Goal: Find specific page/section: Find specific page/section

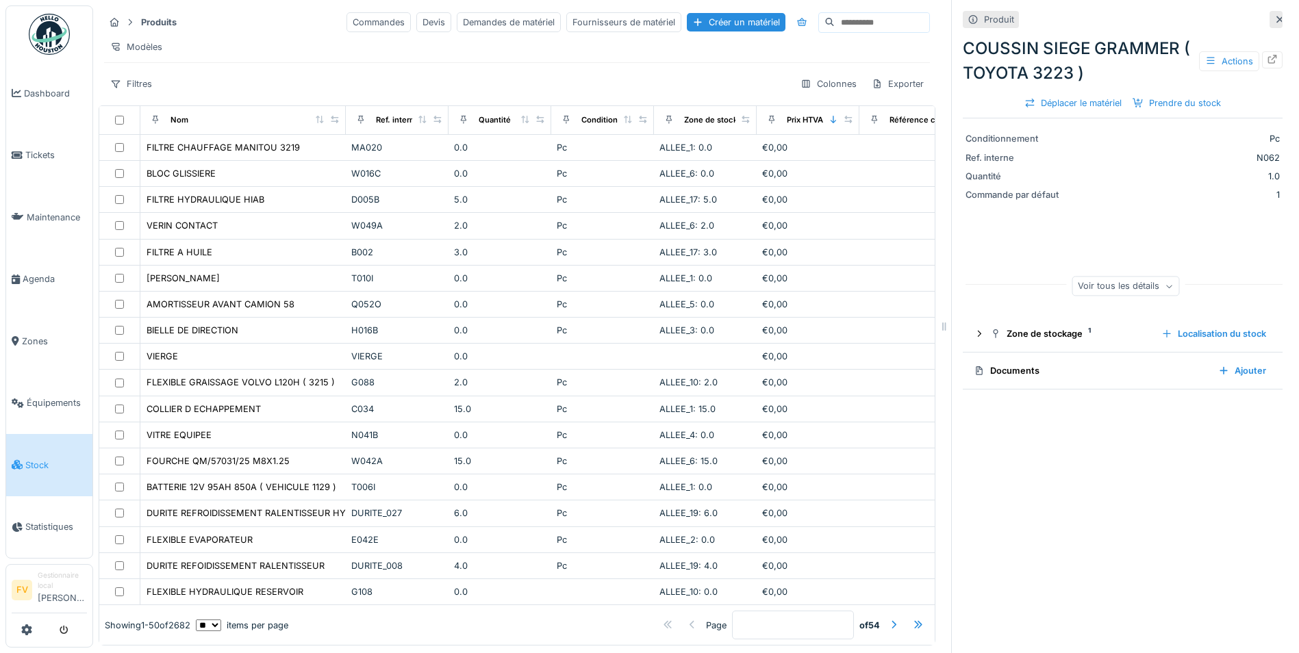
scroll to position [868, 0]
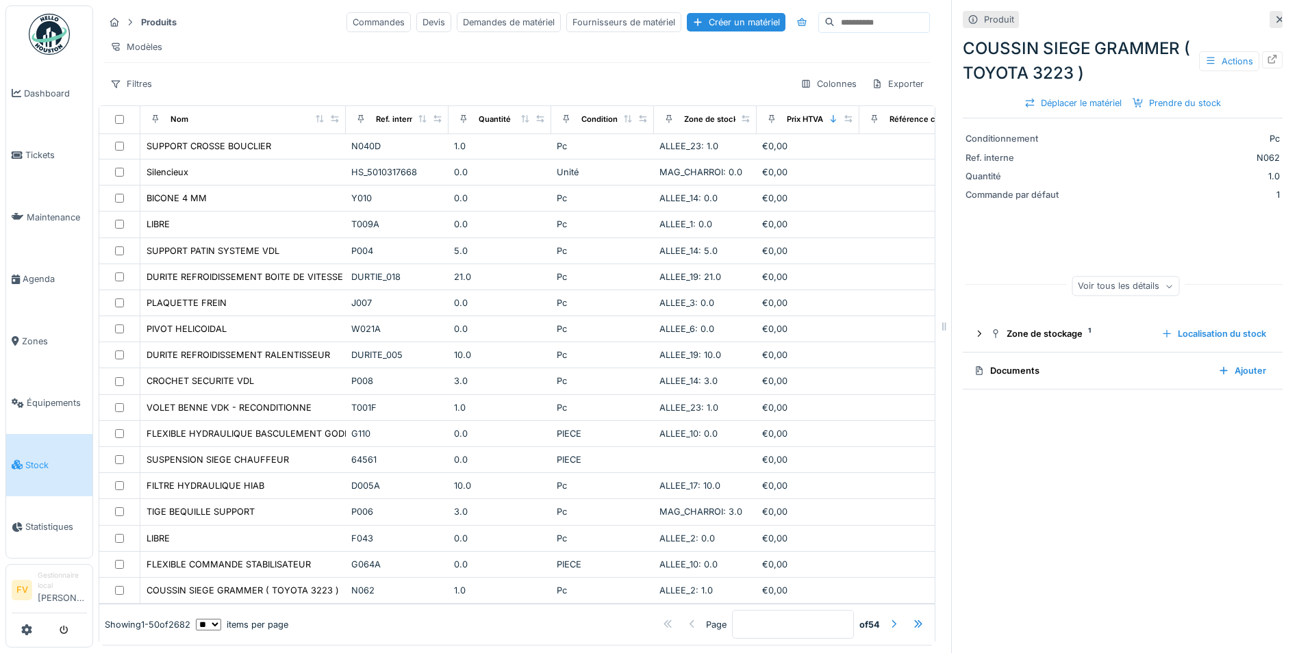
click at [888, 618] on div at bounding box center [893, 624] width 11 height 13
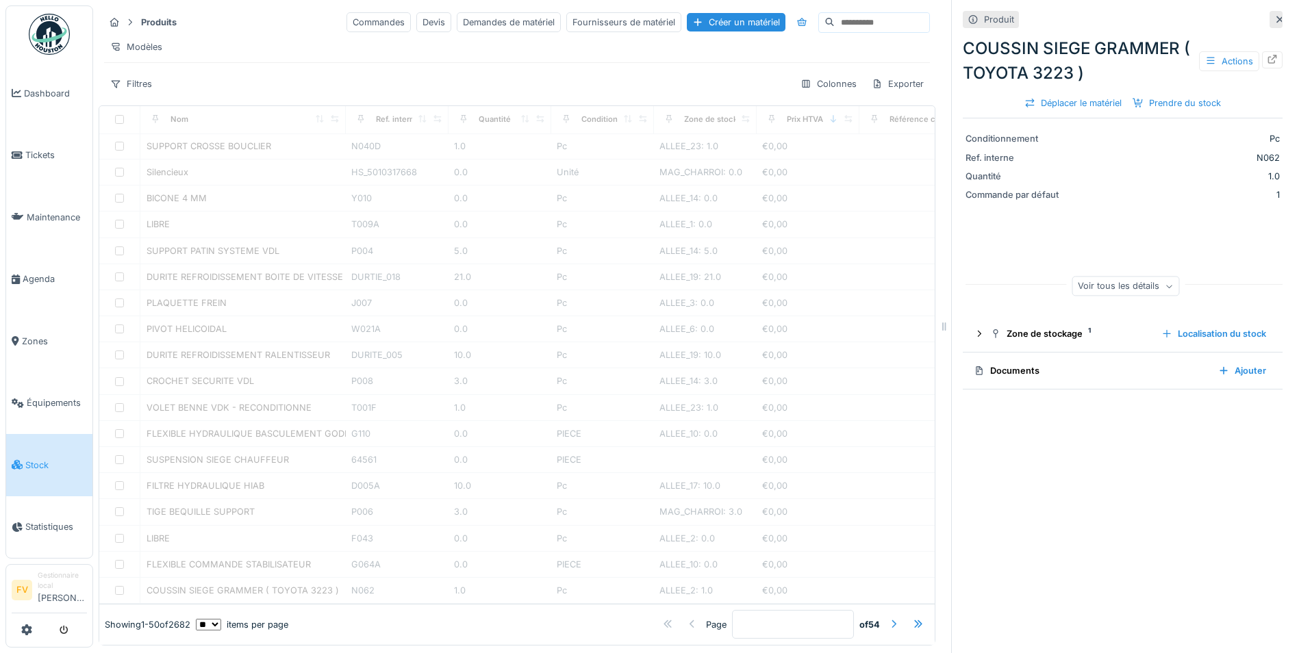
click at [888, 618] on div at bounding box center [893, 624] width 11 height 13
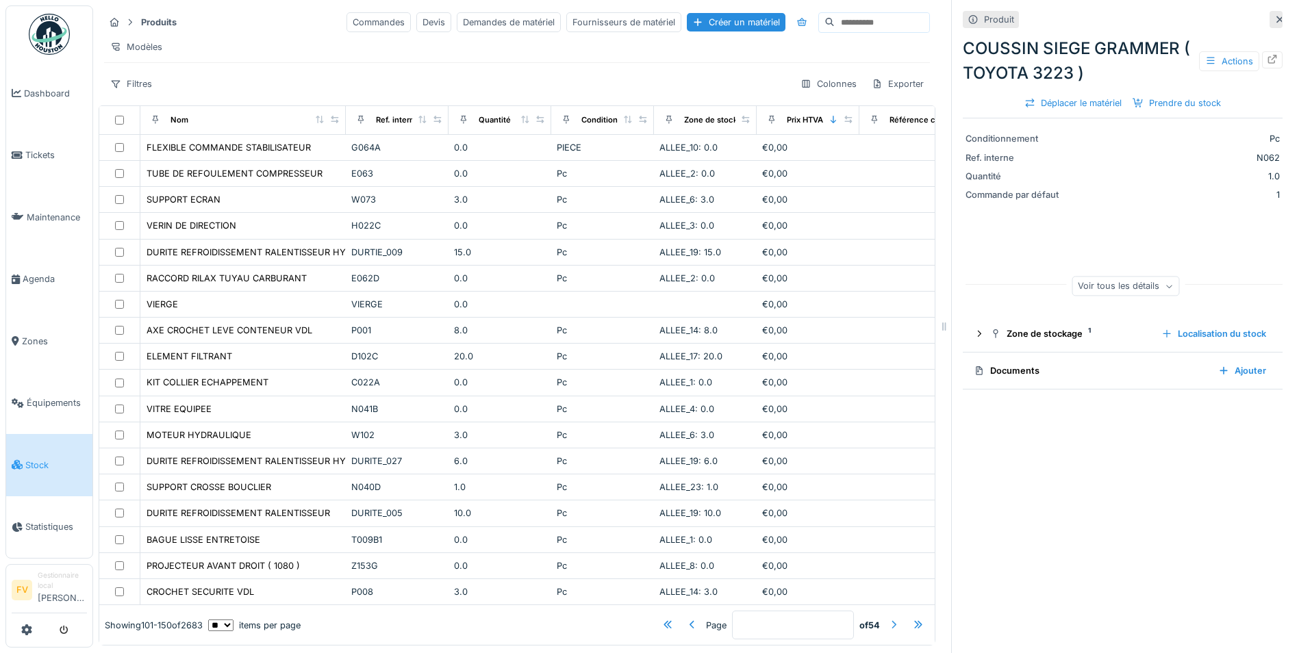
click at [888, 618] on div at bounding box center [893, 624] width 11 height 13
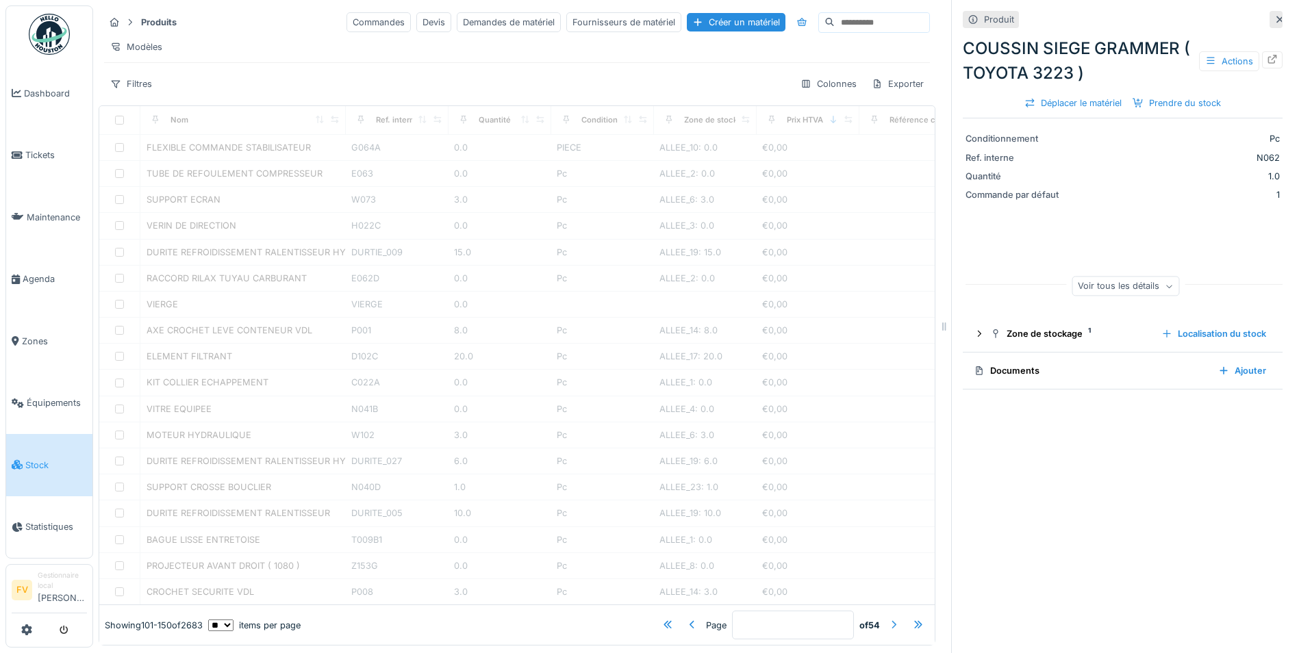
click at [888, 618] on div at bounding box center [893, 624] width 11 height 13
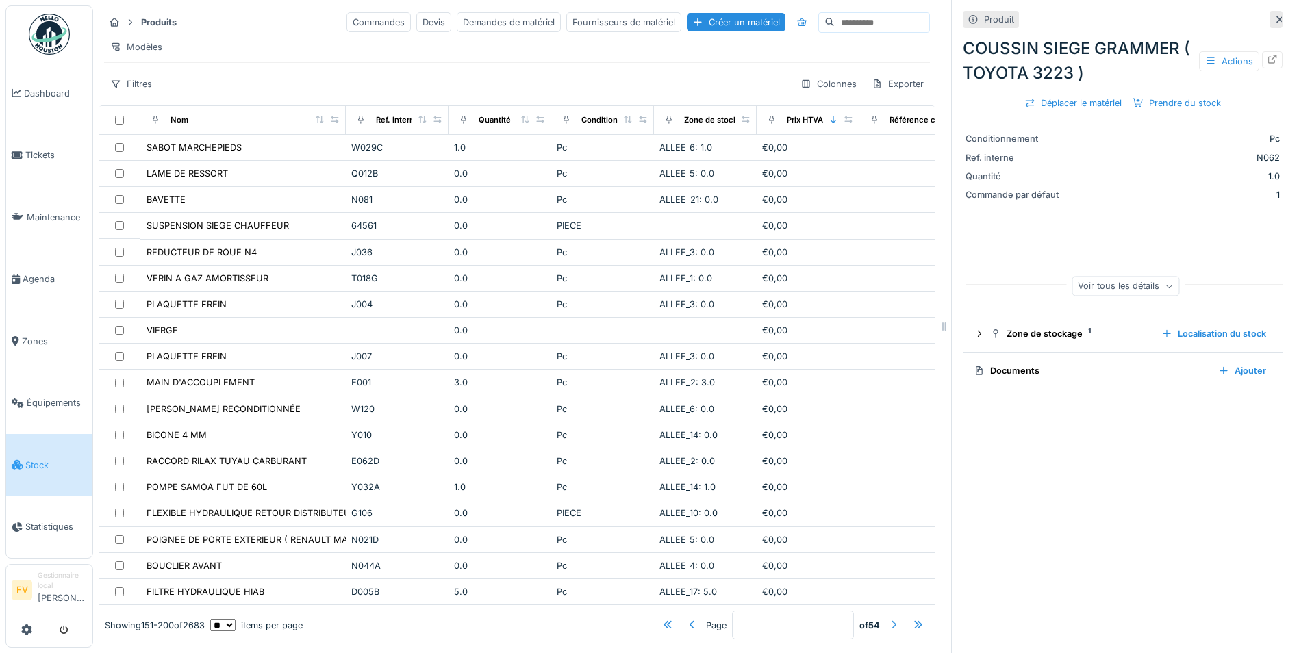
click at [888, 618] on div at bounding box center [893, 624] width 11 height 13
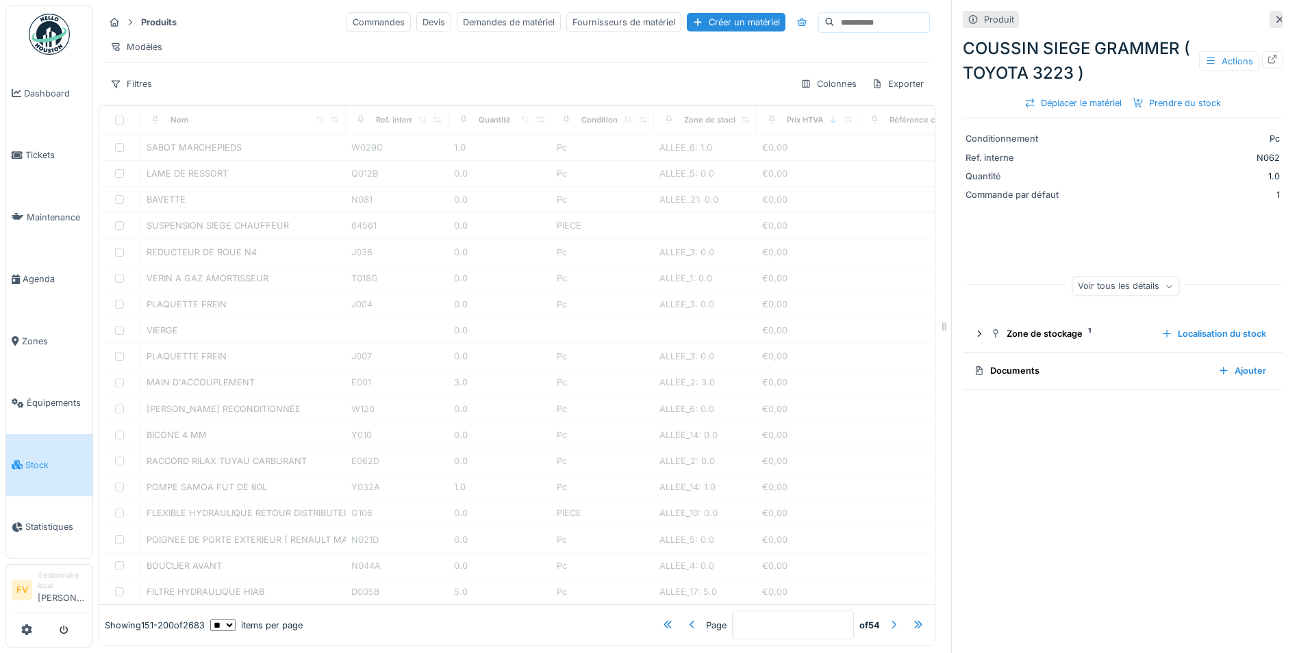
click at [888, 618] on div at bounding box center [893, 624] width 11 height 13
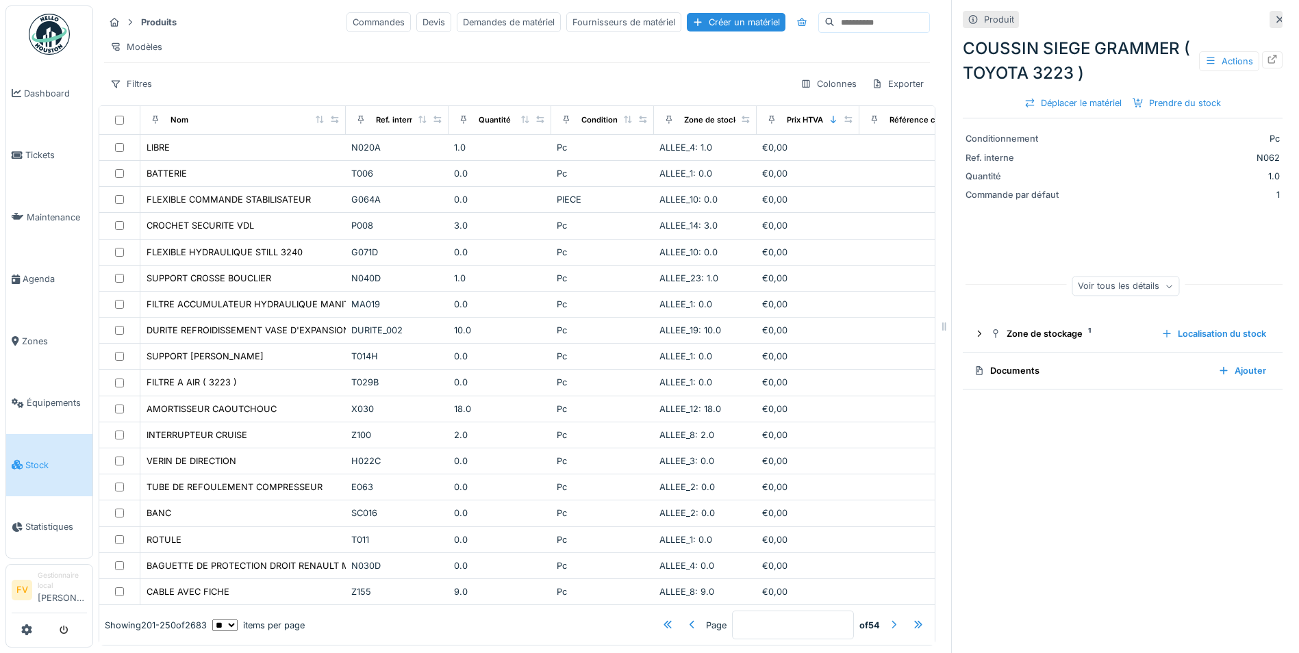
click at [888, 618] on div at bounding box center [893, 624] width 11 height 13
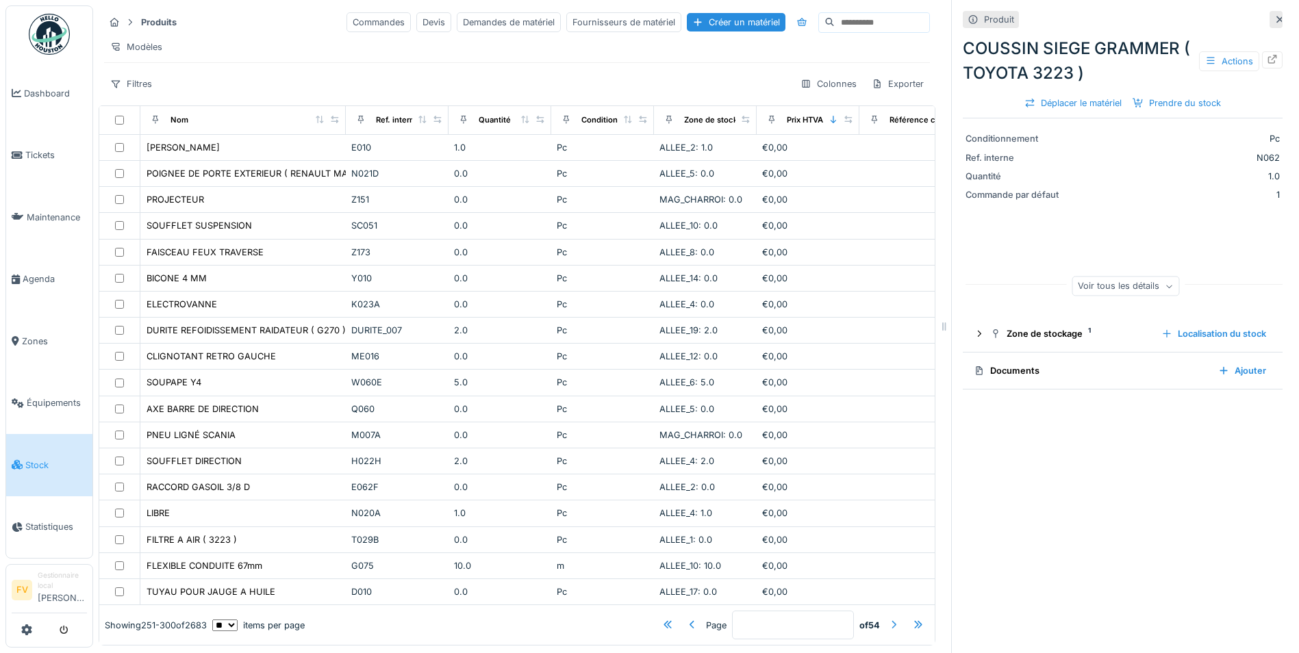
click at [888, 618] on div at bounding box center [893, 624] width 11 height 13
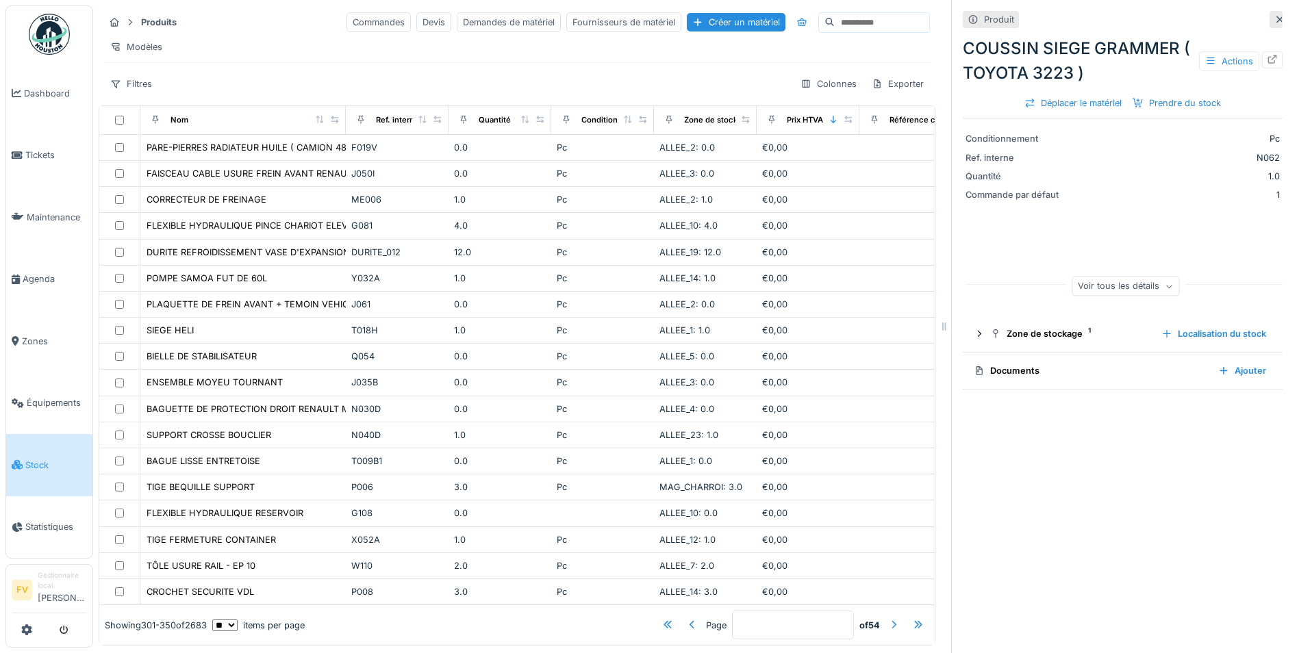
click at [888, 618] on div at bounding box center [893, 624] width 11 height 13
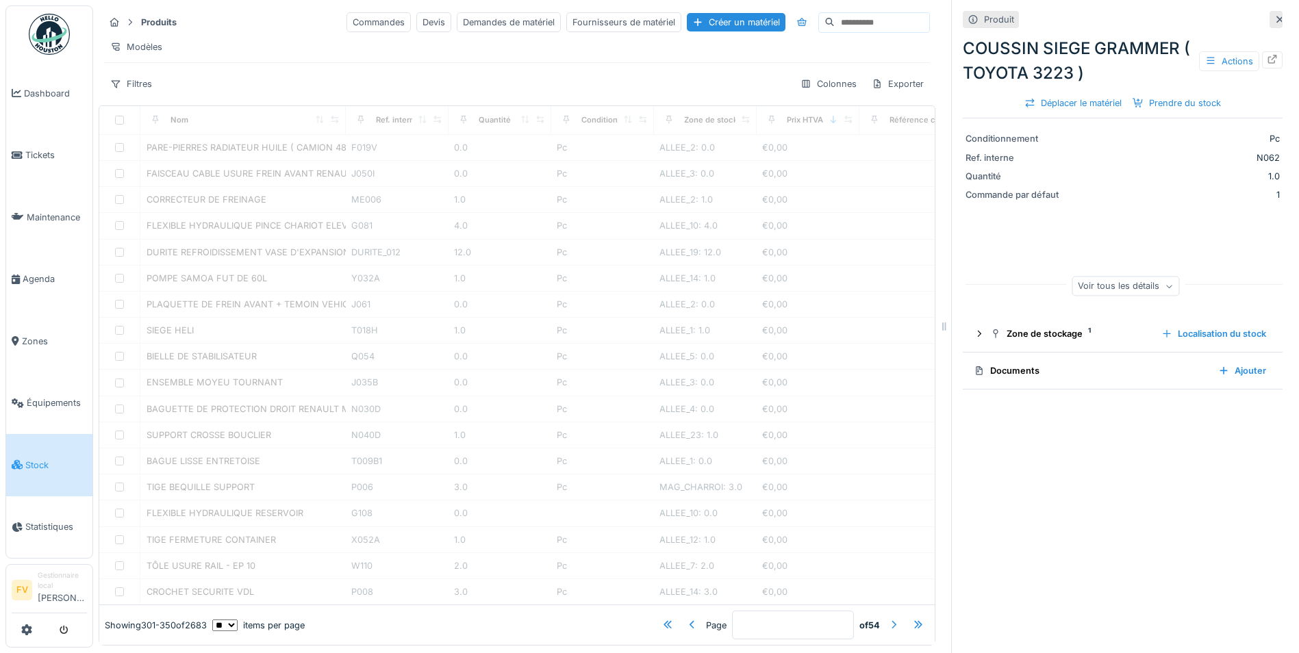
click at [888, 618] on div at bounding box center [893, 624] width 11 height 13
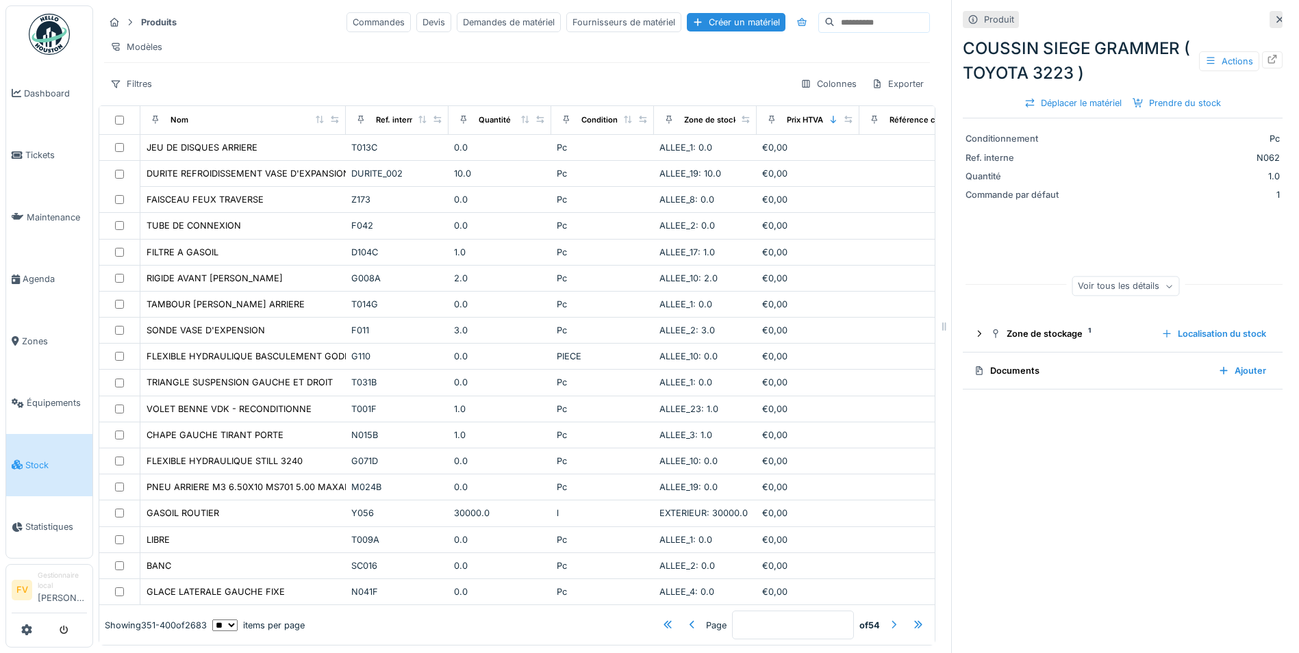
click at [888, 618] on div at bounding box center [893, 624] width 11 height 13
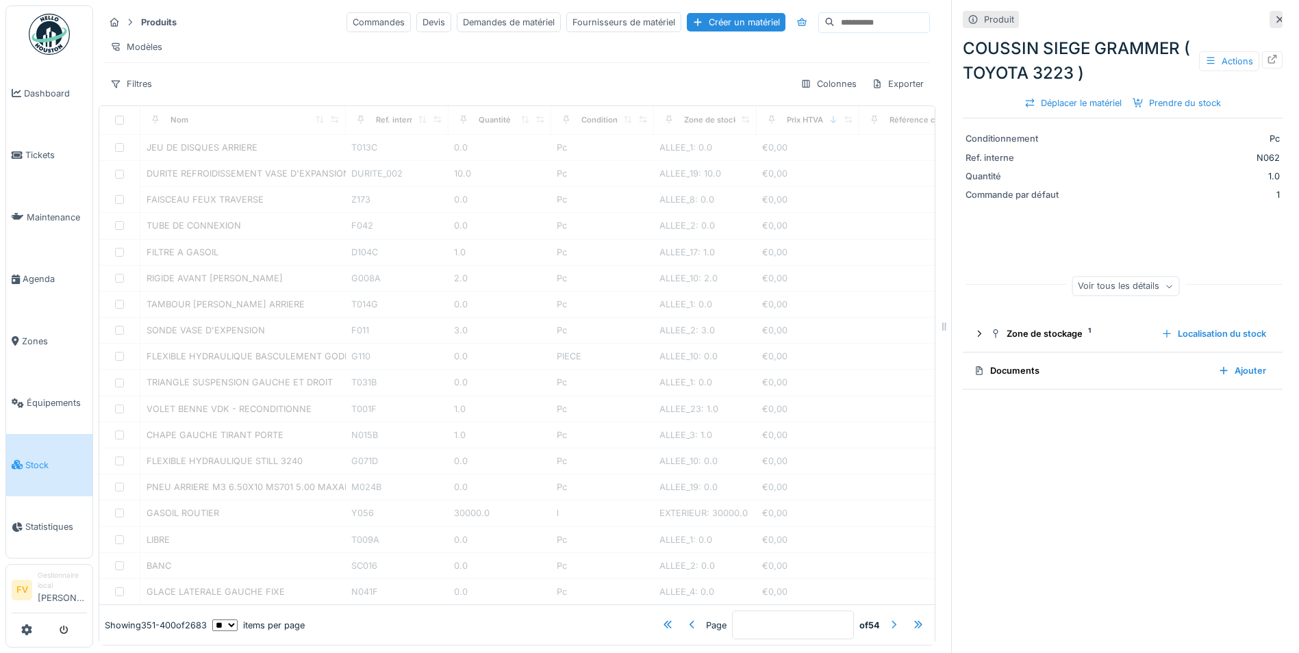
click at [888, 618] on div at bounding box center [893, 624] width 11 height 13
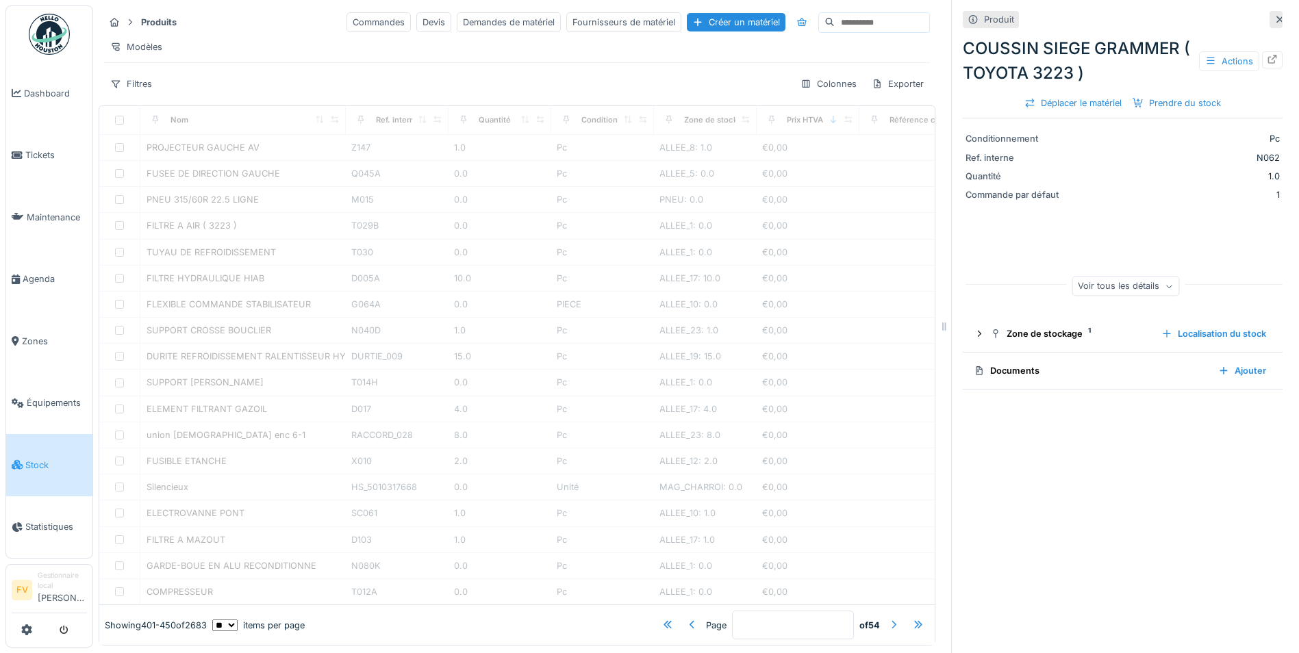
click at [888, 618] on div at bounding box center [893, 624] width 11 height 13
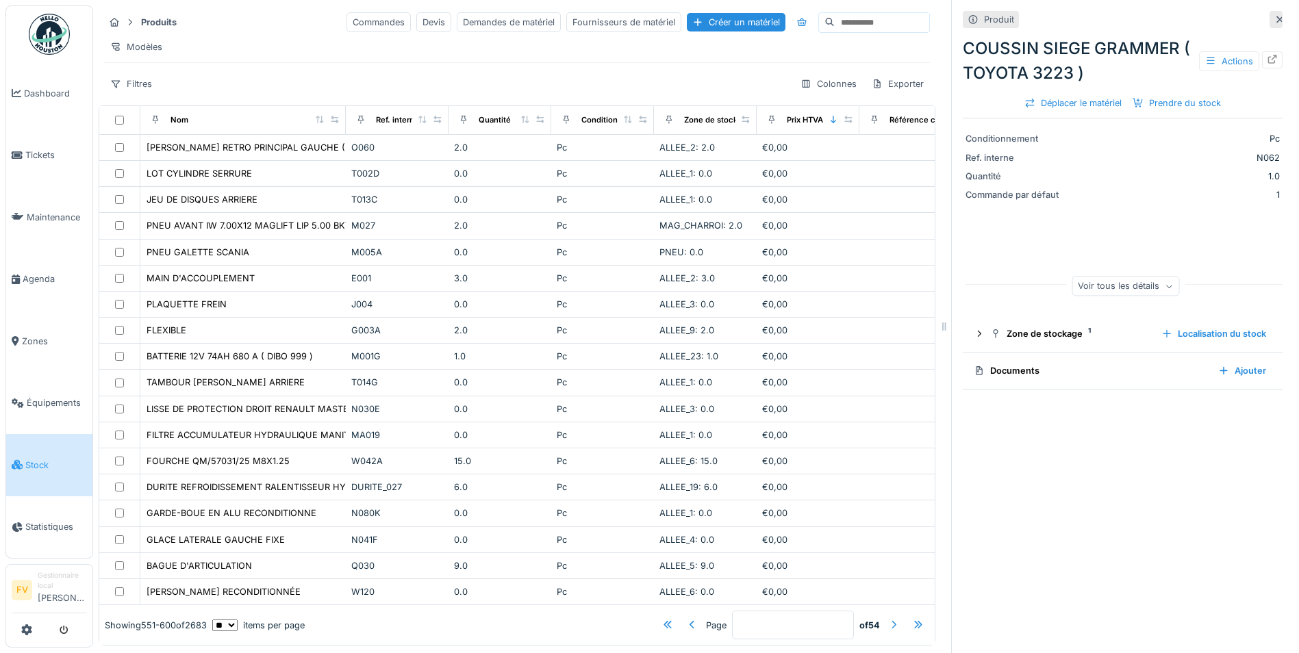
click at [888, 618] on div at bounding box center [893, 624] width 11 height 13
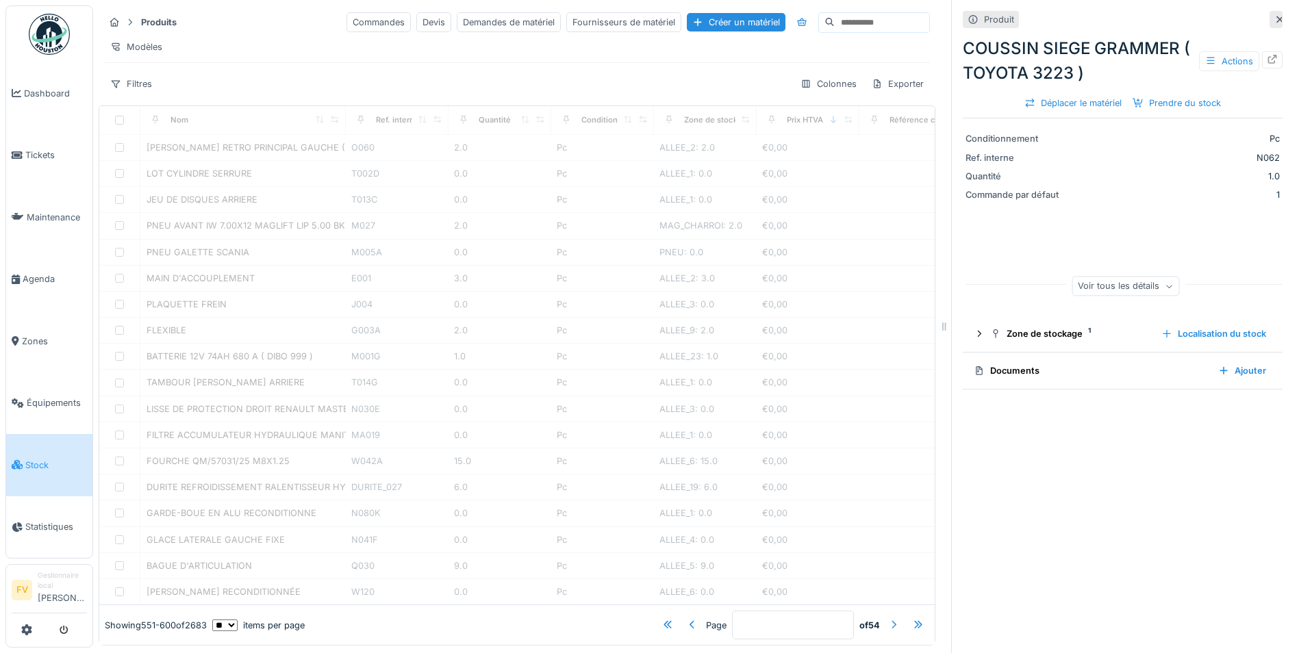
click at [888, 618] on div at bounding box center [893, 624] width 11 height 13
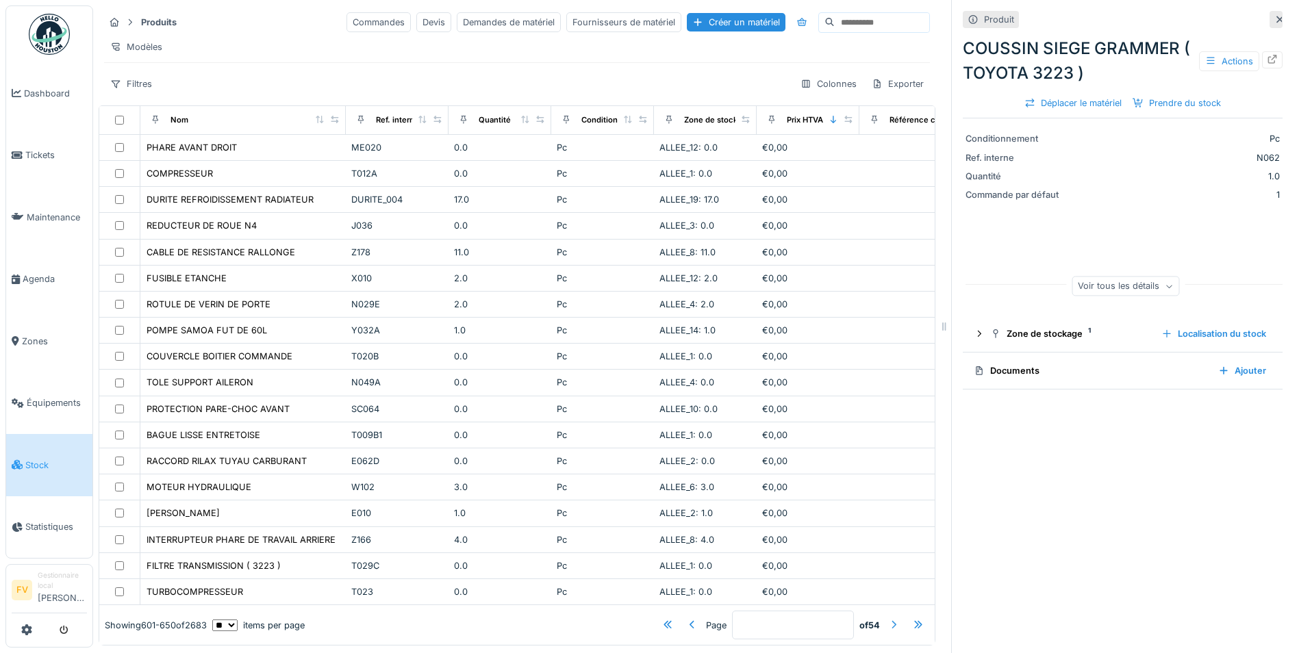
click at [888, 618] on div at bounding box center [893, 624] width 11 height 13
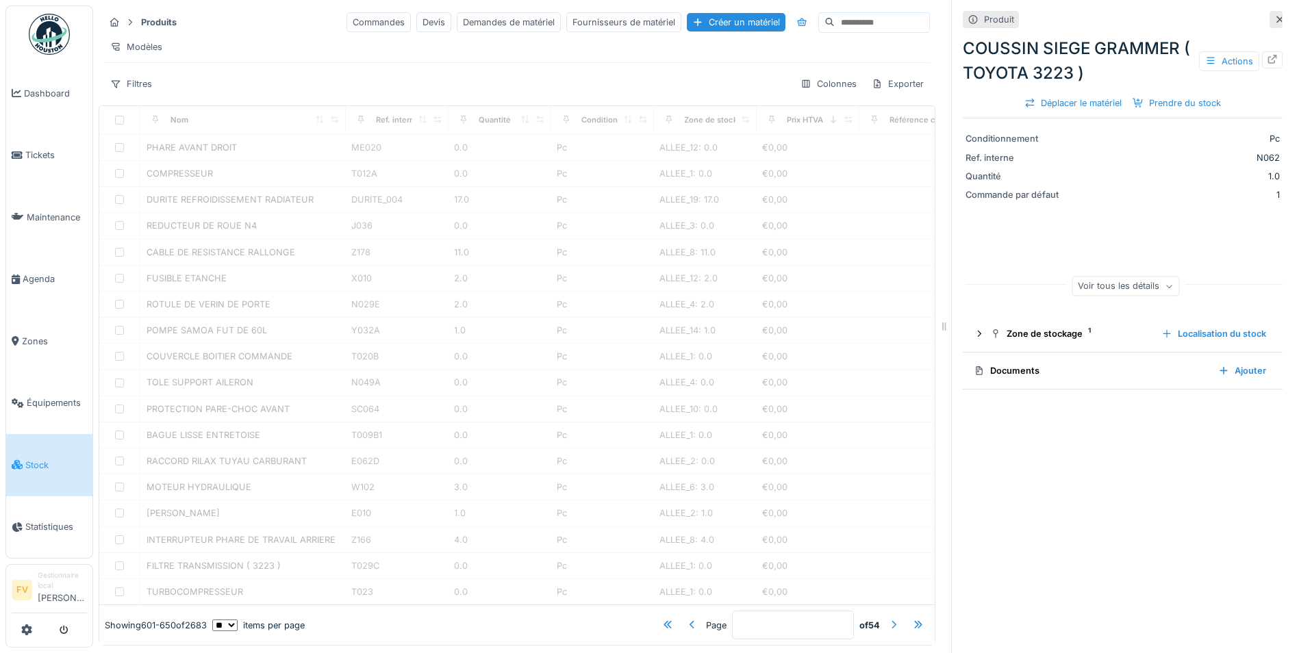
click at [888, 618] on div at bounding box center [893, 624] width 11 height 13
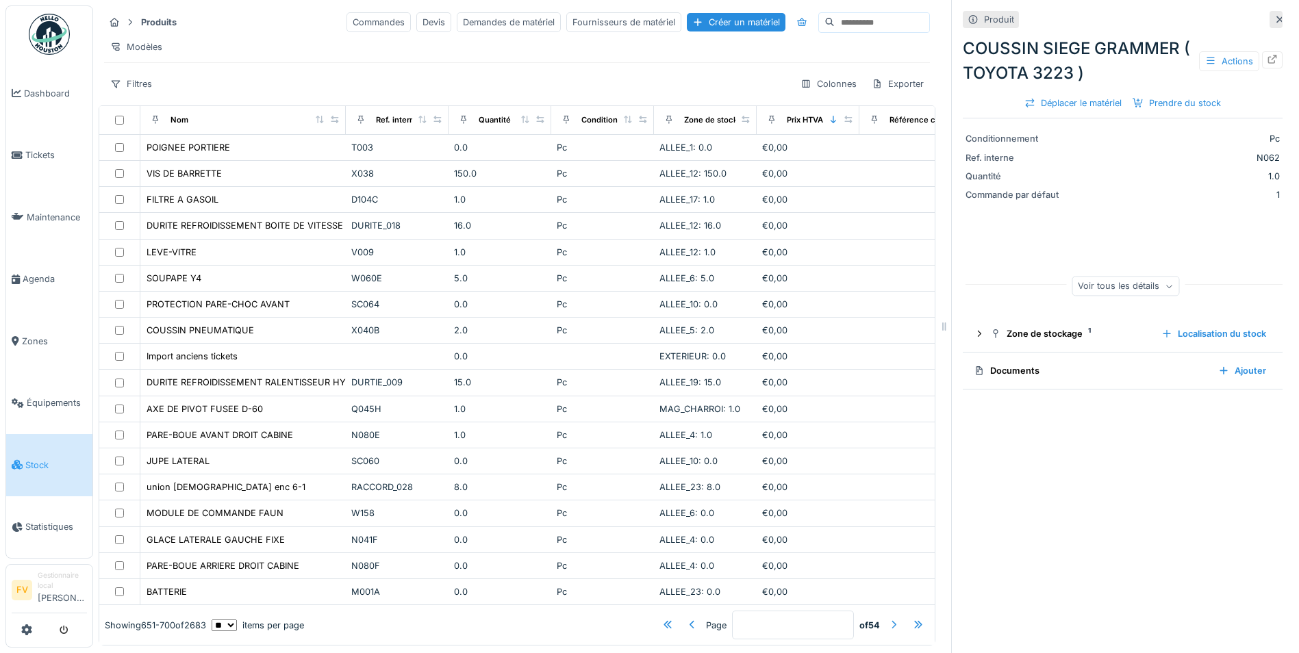
click at [888, 618] on div at bounding box center [893, 624] width 11 height 13
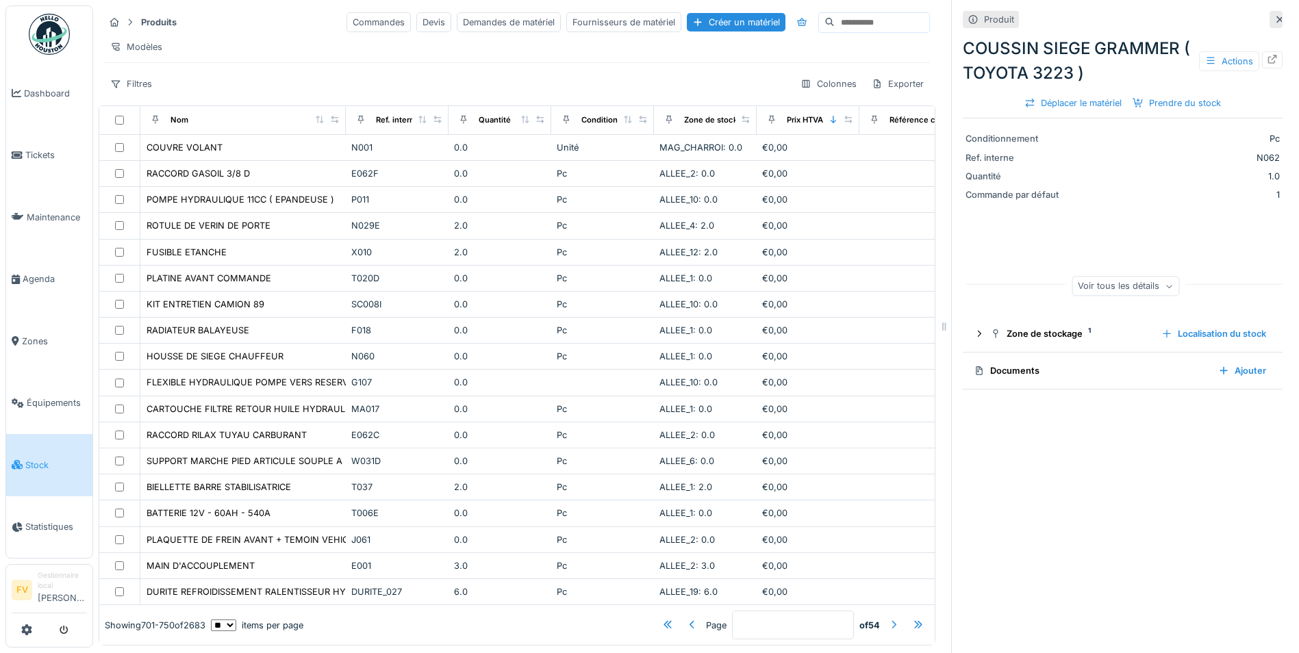
click at [888, 618] on div at bounding box center [893, 624] width 11 height 13
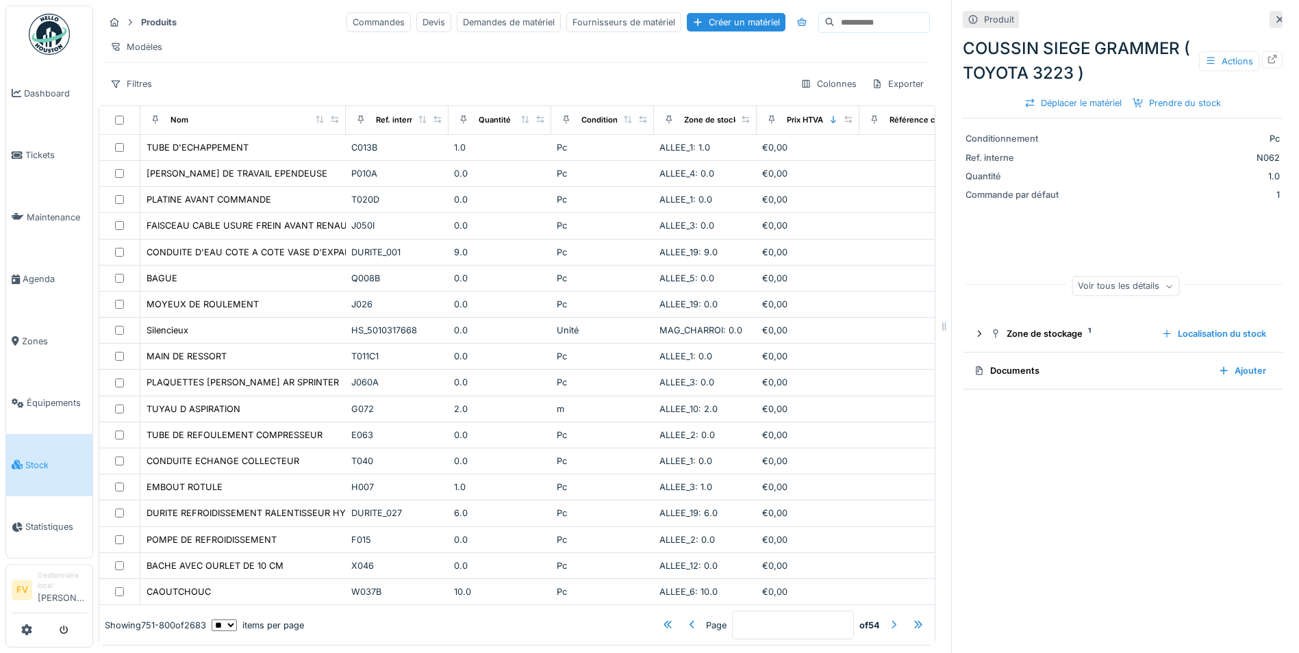
click at [888, 618] on div at bounding box center [893, 624] width 11 height 13
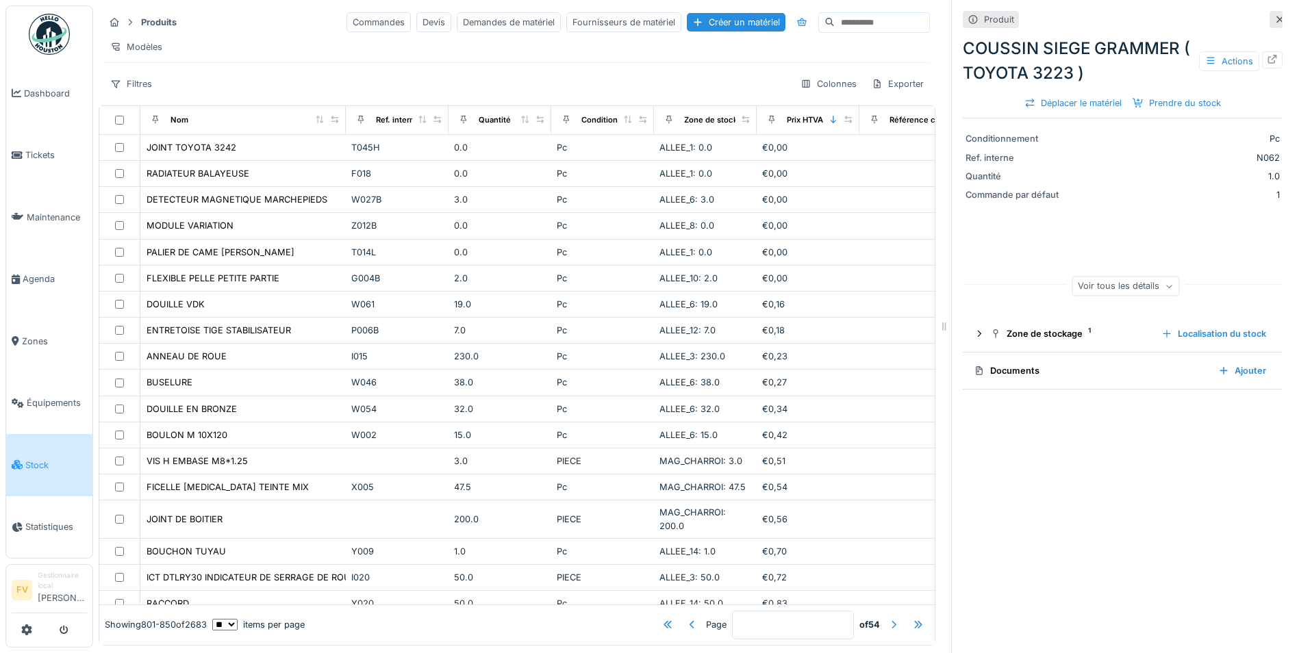
click at [888, 618] on div at bounding box center [893, 624] width 11 height 13
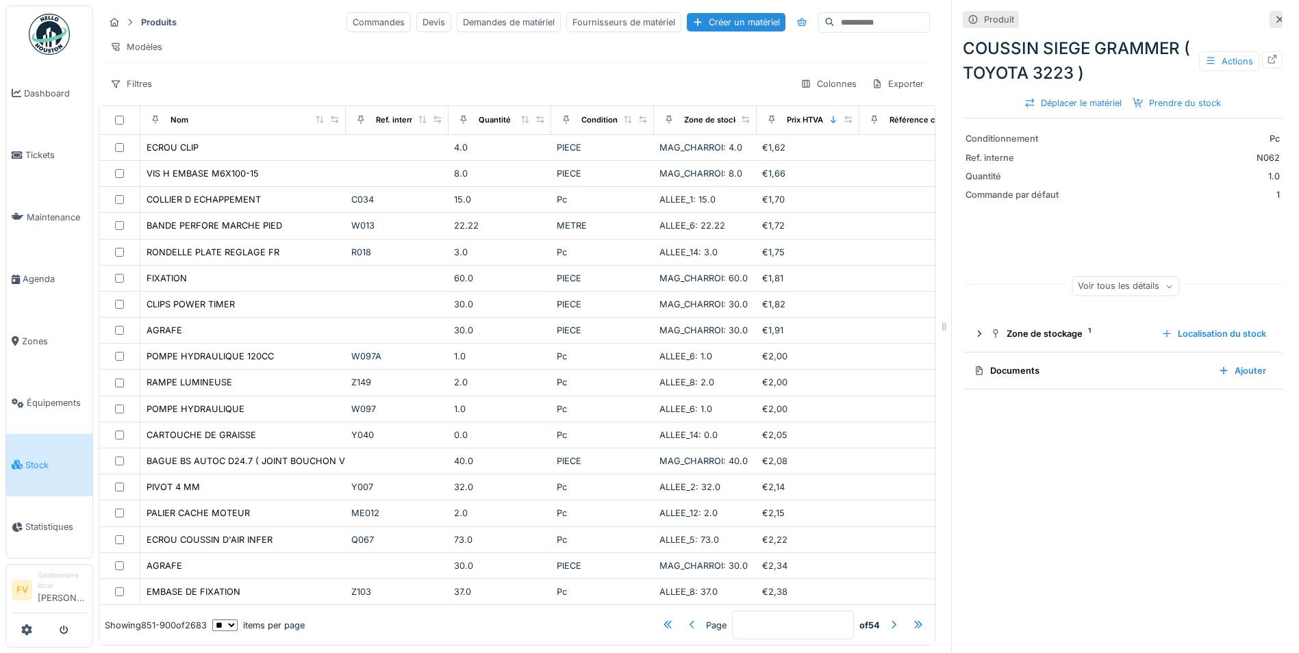
click at [687, 618] on div at bounding box center [692, 624] width 11 height 13
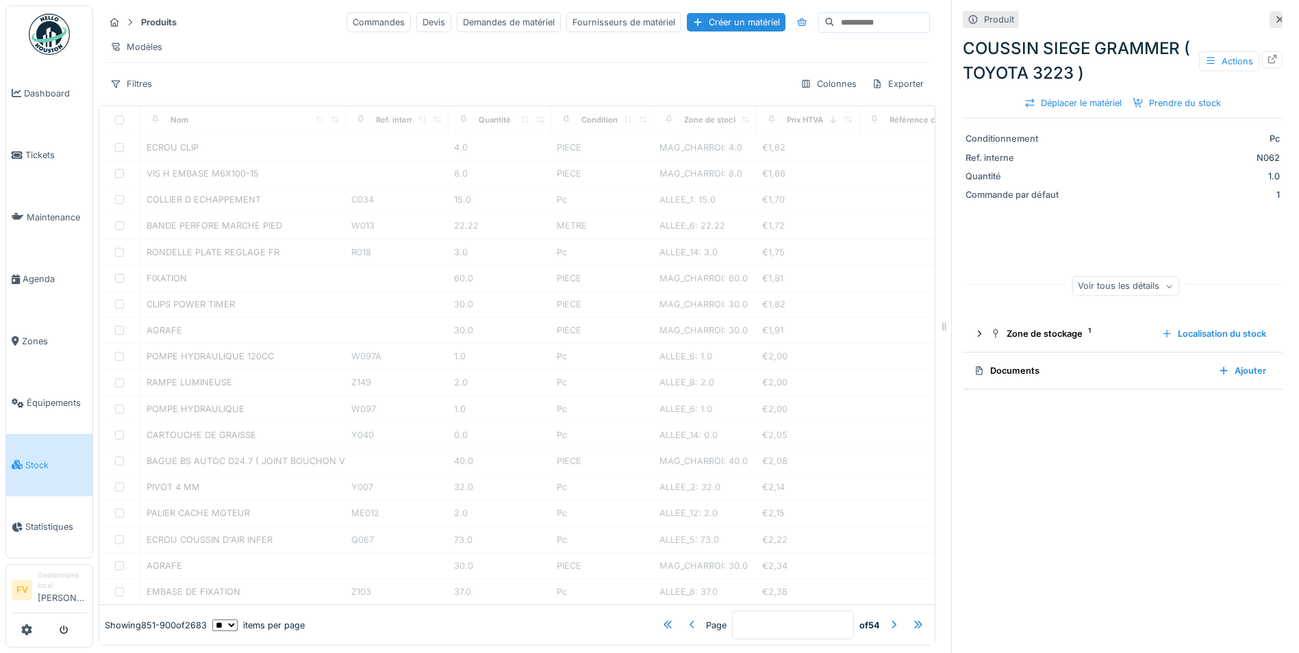
type input "**"
